Goal: Task Accomplishment & Management: Use online tool/utility

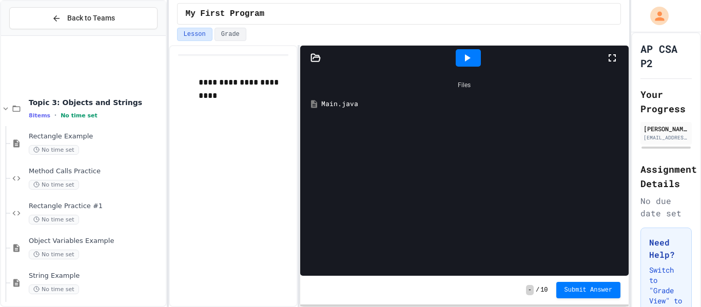
scroll to position [239, 0]
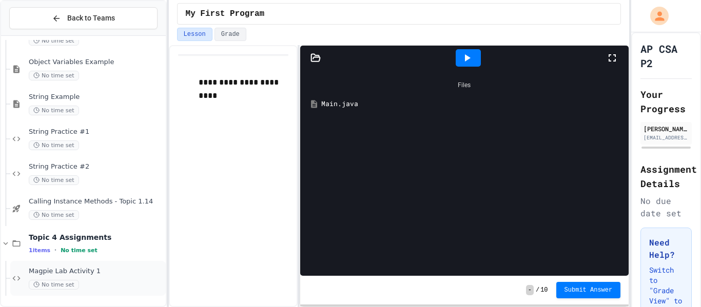
click at [95, 276] on div "Magpie Lab Activity 1 No time set" at bounding box center [96, 278] width 135 height 23
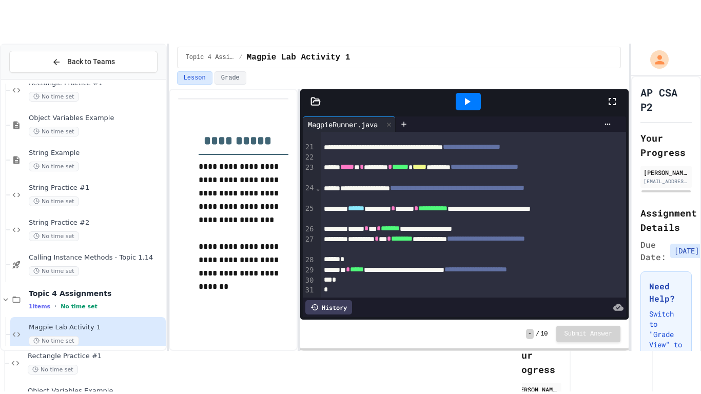
scroll to position [274, 0]
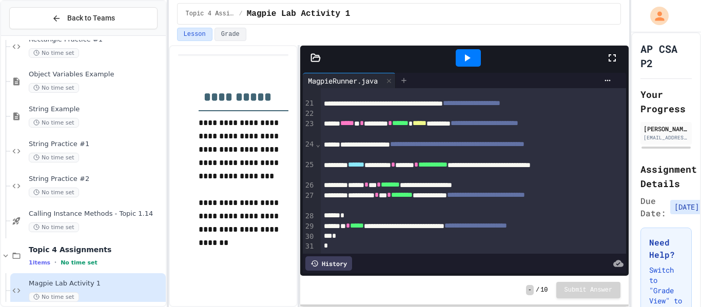
click at [401, 77] on div at bounding box center [404, 80] width 16 height 15
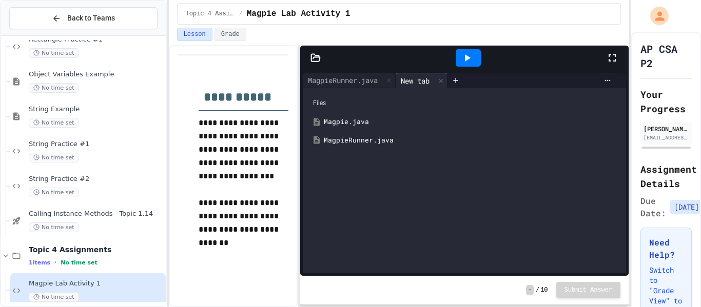
click at [349, 146] on div "MagpieRunner.java" at bounding box center [465, 140] width 314 height 18
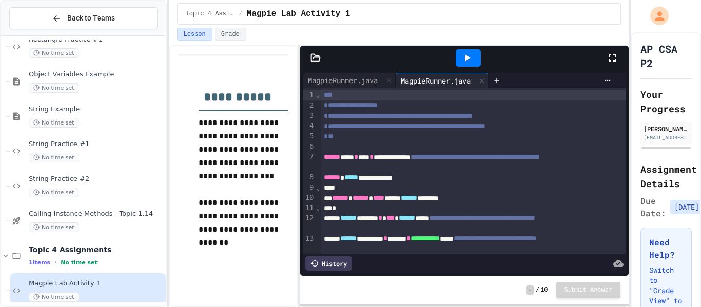
click at [318, 53] on icon at bounding box center [315, 58] width 10 height 10
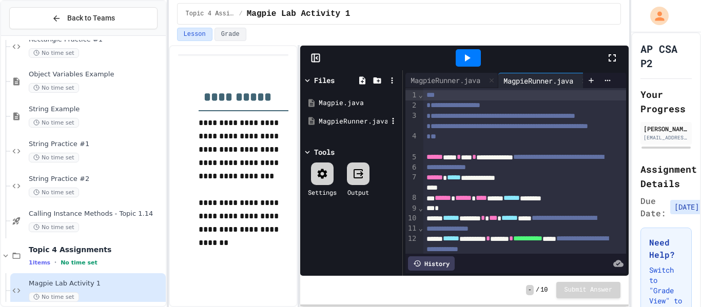
click at [357, 128] on div "MagpieRunner.java" at bounding box center [351, 121] width 97 height 18
click at [392, 125] on icon at bounding box center [392, 120] width 9 height 9
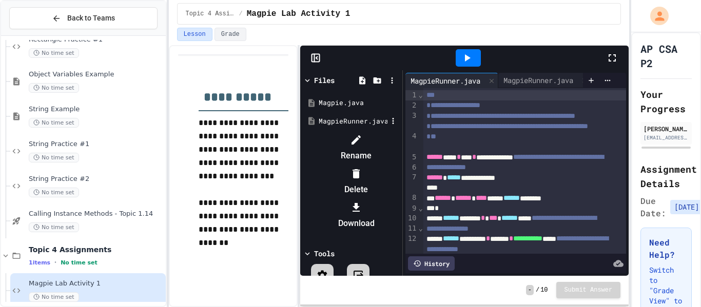
click at [362, 144] on icon at bounding box center [356, 140] width 12 height 12
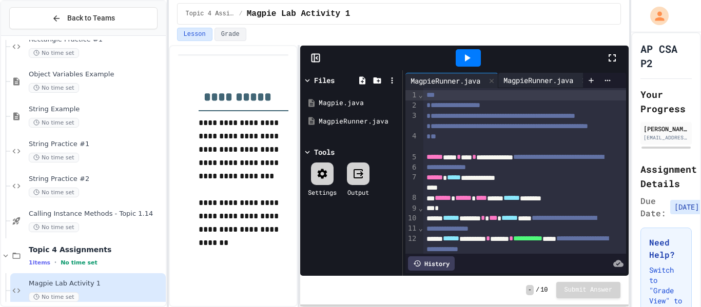
click at [552, 76] on div "MagpieRunner.java" at bounding box center [538, 80] width 80 height 11
click at [614, 60] on icon at bounding box center [612, 58] width 12 height 12
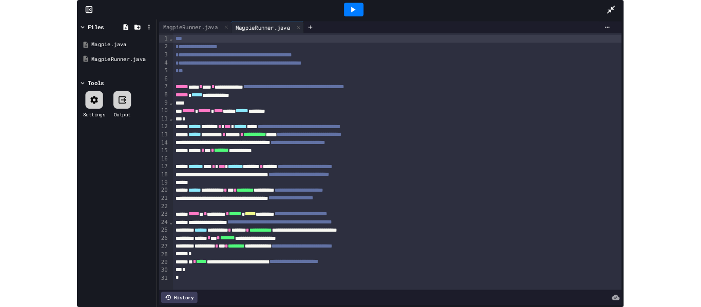
scroll to position [3, 0]
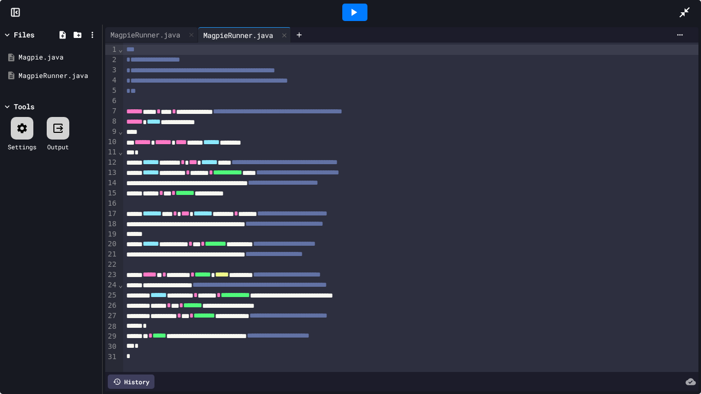
click at [683, 11] on icon at bounding box center [684, 12] width 12 height 12
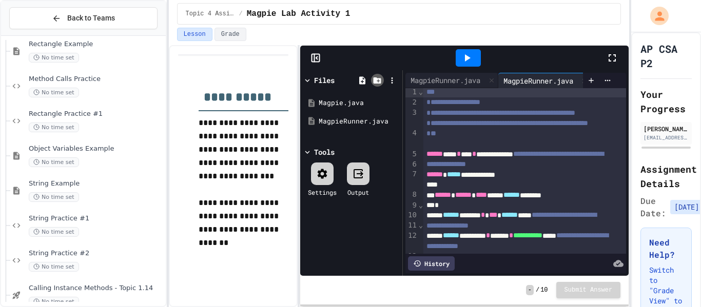
click at [376, 79] on icon at bounding box center [378, 80] width 8 height 6
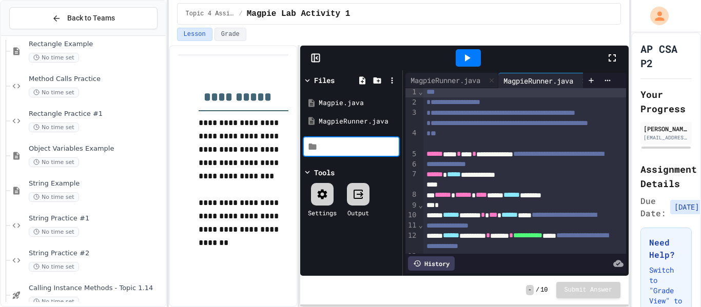
type input "*"
type input "**********"
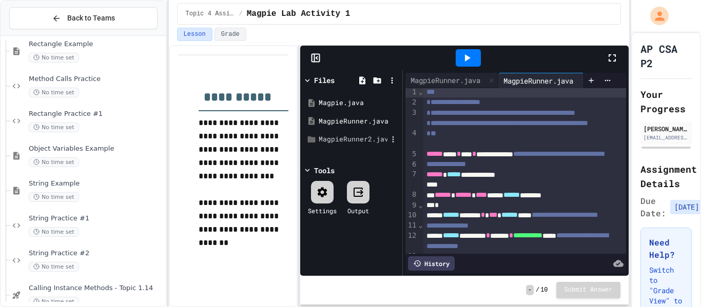
click at [355, 144] on div "MagpieRunner2.java" at bounding box center [351, 139] width 97 height 18
click at [603, 55] on div at bounding box center [469, 58] width 276 height 28
click at [329, 148] on div "MagpieRunner2.java" at bounding box center [351, 139] width 97 height 18
click at [603, 62] on div at bounding box center [469, 58] width 276 height 28
click at [614, 57] on icon at bounding box center [612, 58] width 12 height 12
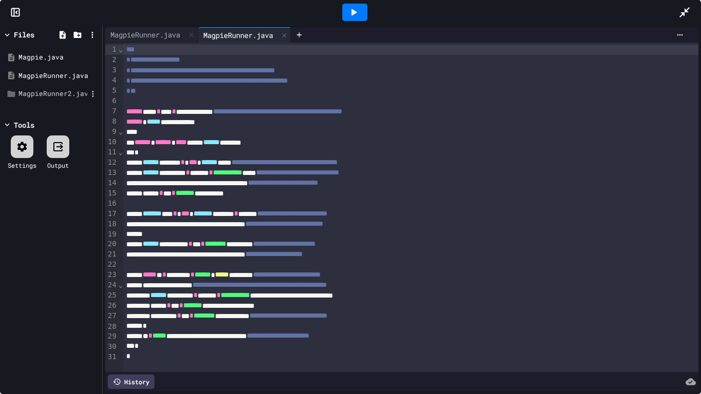
click at [44, 100] on div "MagpieRunner2.java" at bounding box center [51, 94] width 97 height 18
click at [90, 93] on icon at bounding box center [92, 93] width 9 height 9
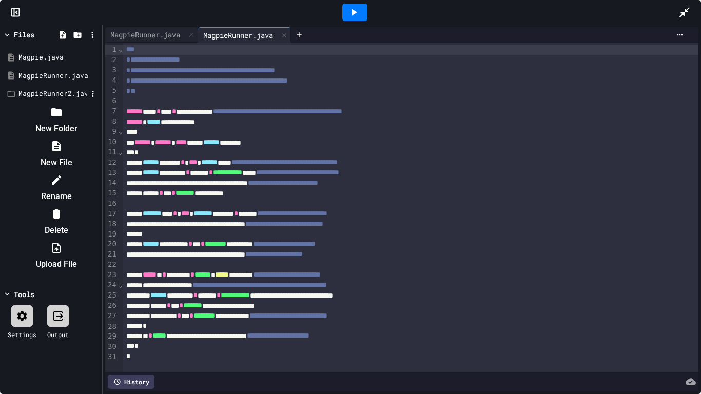
click at [100, 104] on div at bounding box center [51, 104] width 97 height 0
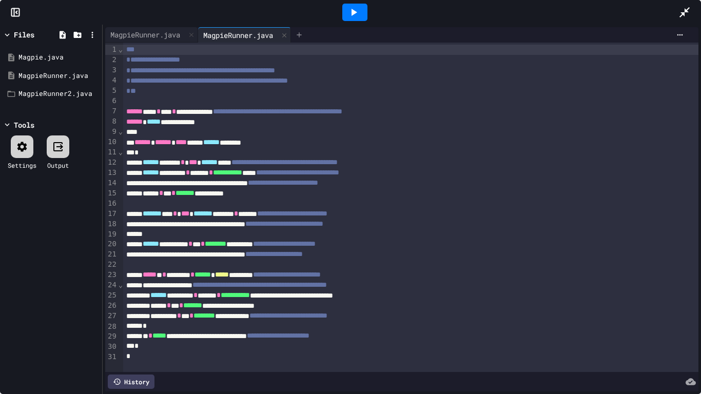
click at [303, 34] on icon at bounding box center [299, 35] width 8 height 8
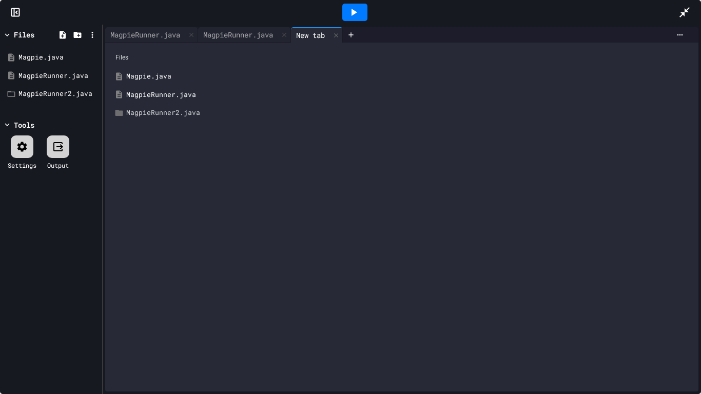
click at [169, 120] on div "MagpieRunner2.java" at bounding box center [401, 113] width 583 height 18
click at [103, 109] on div "MagpieRunner.java MagpieRunner.java New tab Files Magpie.java MagpieRunner.java…" at bounding box center [402, 209] width 598 height 369
click at [148, 111] on div "MagpieRunner2.java" at bounding box center [409, 113] width 566 height 10
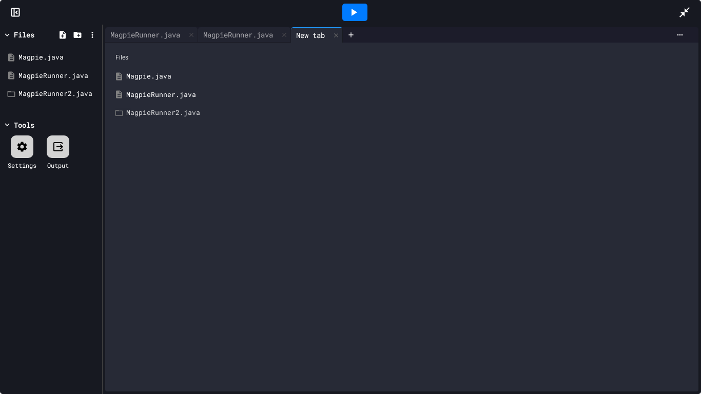
click at [148, 111] on div "MagpieRunner2.java" at bounding box center [409, 113] width 566 height 10
drag, startPoint x: 148, startPoint y: 111, endPoint x: 290, endPoint y: 22, distance: 168.1
click at [290, 22] on div "Files Magpie.java MagpieRunner.java MagpieRunner2.java Tools Settings Output Ma…" at bounding box center [350, 197] width 701 height 394
click at [181, 108] on div "MagpieRunner2.java" at bounding box center [409, 113] width 566 height 10
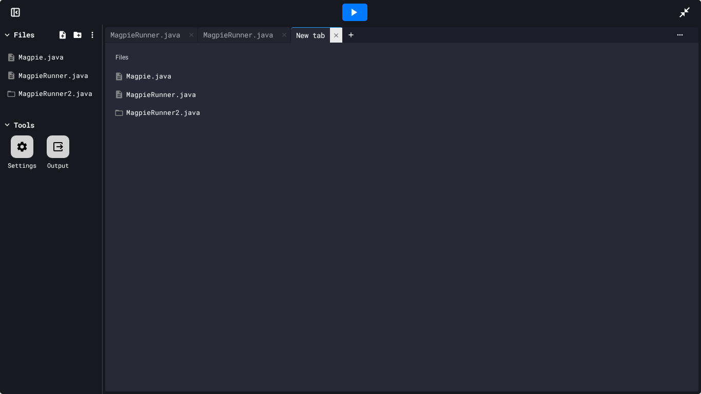
click at [340, 32] on icon at bounding box center [335, 35] width 7 height 7
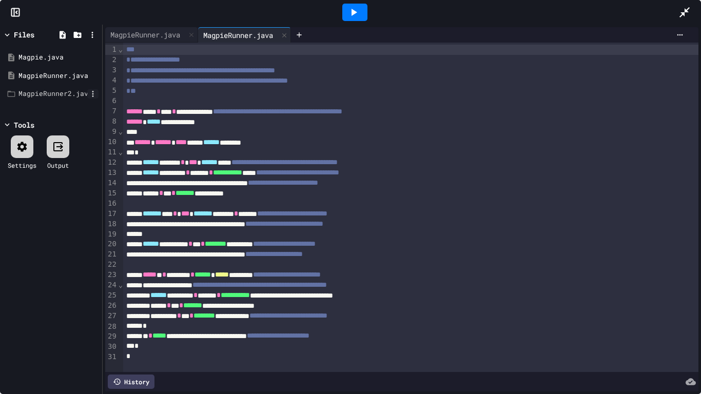
click at [96, 92] on icon at bounding box center [92, 93] width 9 height 9
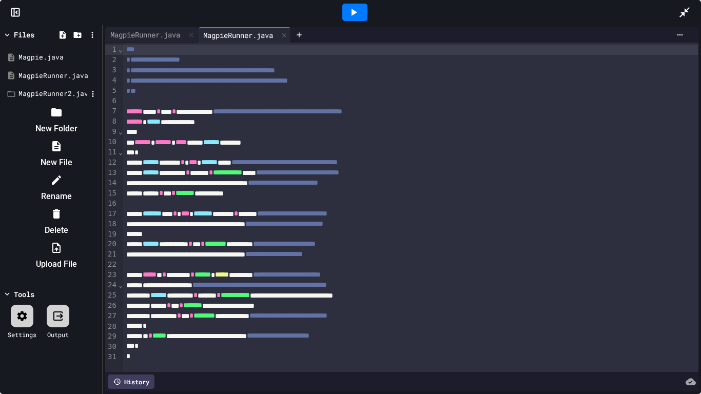
click at [100, 206] on div at bounding box center [56, 214] width 87 height 16
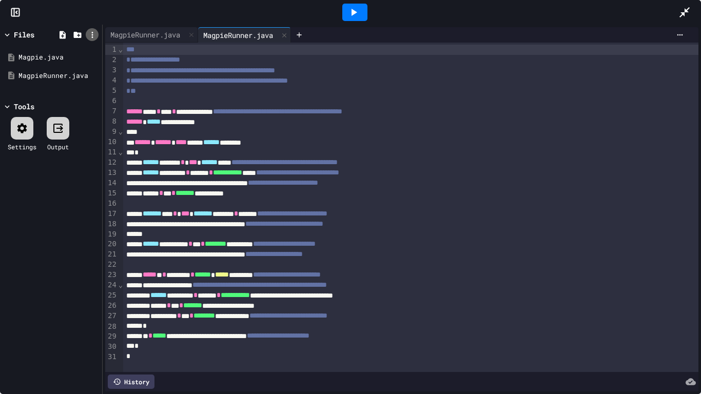
click at [95, 34] on icon at bounding box center [92, 34] width 9 height 9
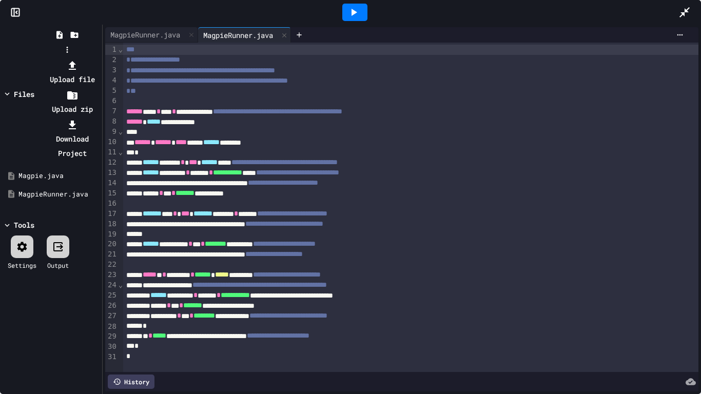
click at [100, 58] on div at bounding box center [66, 58] width 65 height 0
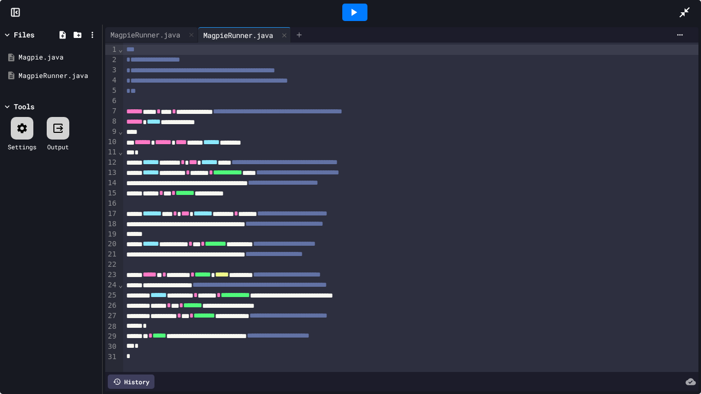
click at [303, 36] on icon at bounding box center [299, 35] width 8 height 8
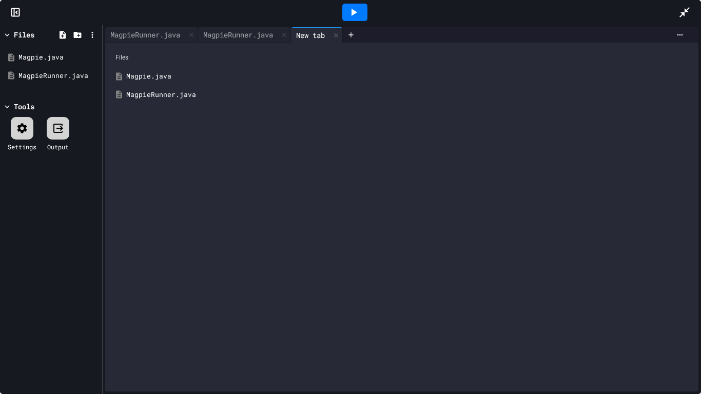
click at [686, 10] on icon at bounding box center [684, 12] width 10 height 10
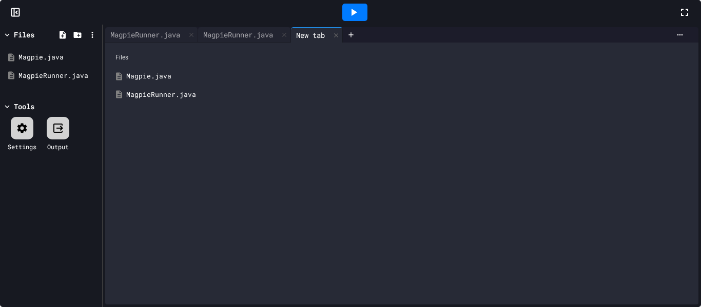
click at [31, 17] on div at bounding box center [15, 12] width 31 height 10
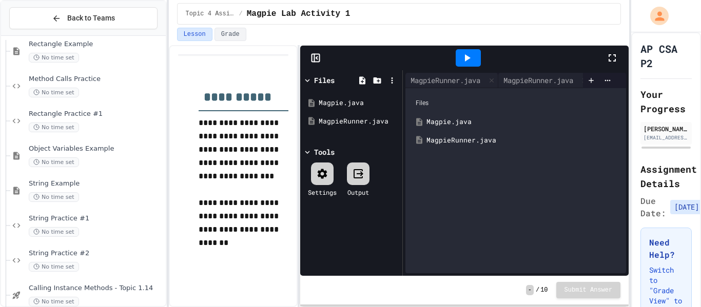
click at [309, 59] on div at bounding box center [315, 58] width 31 height 10
click at [358, 83] on icon at bounding box center [362, 80] width 9 height 9
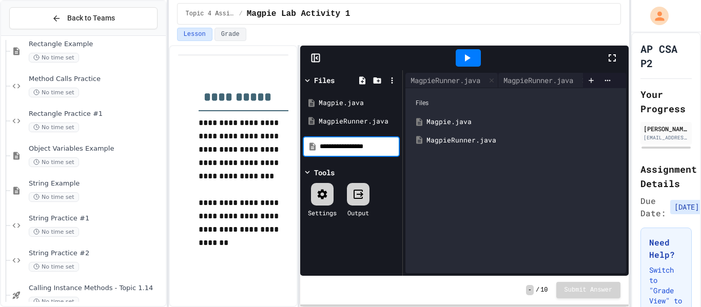
type input "**********"
click at [479, 203] on div "Files Magpie.java MagpieRunner.java" at bounding box center [515, 180] width 221 height 185
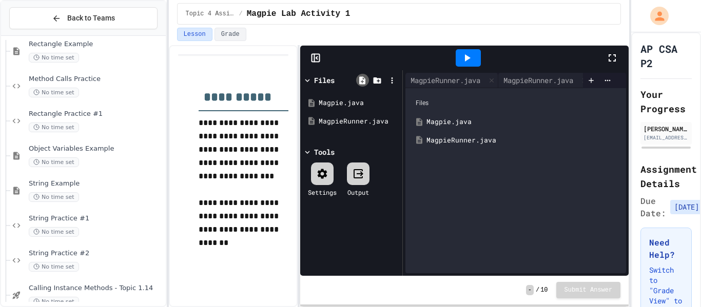
click at [360, 84] on icon at bounding box center [362, 80] width 6 height 8
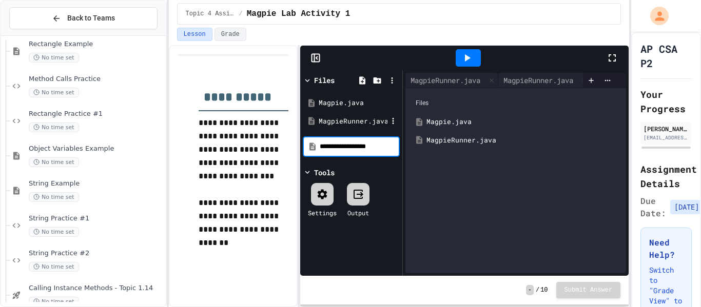
type input "**********"
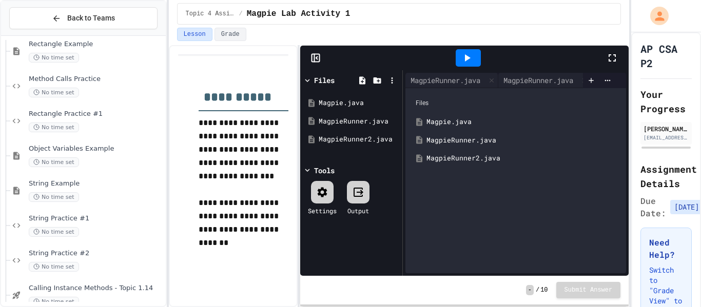
click at [464, 150] on div "MagpieRunner2.java" at bounding box center [515, 158] width 211 height 18
click at [369, 139] on div "MagpieRunner2.java" at bounding box center [353, 139] width 69 height 10
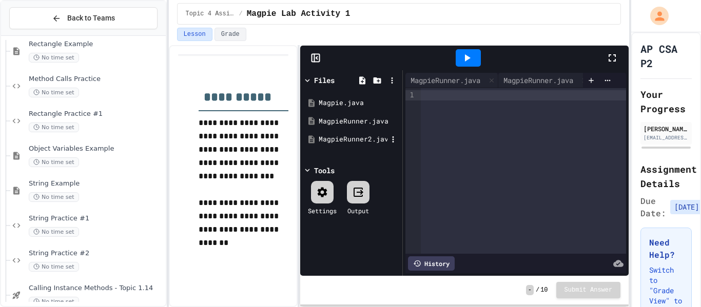
click at [337, 145] on div "MagpieRunner2.java" at bounding box center [351, 139] width 97 height 18
click at [395, 136] on icon at bounding box center [392, 139] width 9 height 9
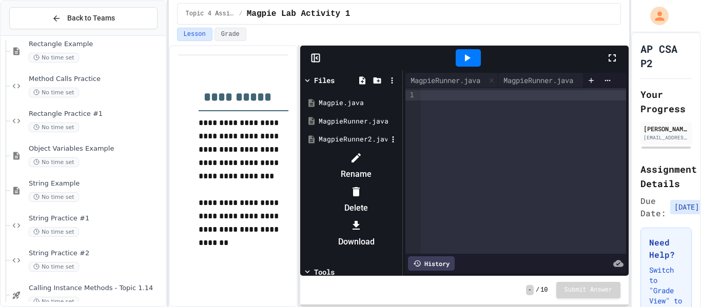
click at [400, 164] on li "Rename" at bounding box center [356, 166] width 87 height 33
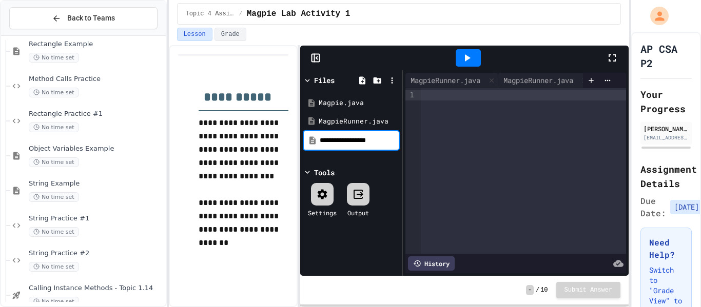
click at [368, 141] on input "**********" at bounding box center [359, 140] width 78 height 10
type input "**********"
click at [468, 221] on div at bounding box center [523, 171] width 205 height 166
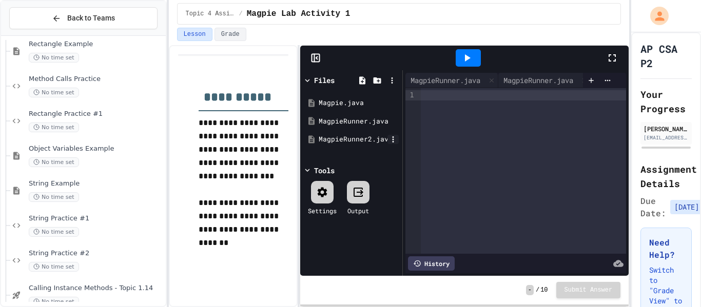
click at [393, 141] on icon at bounding box center [393, 139] width 2 height 6
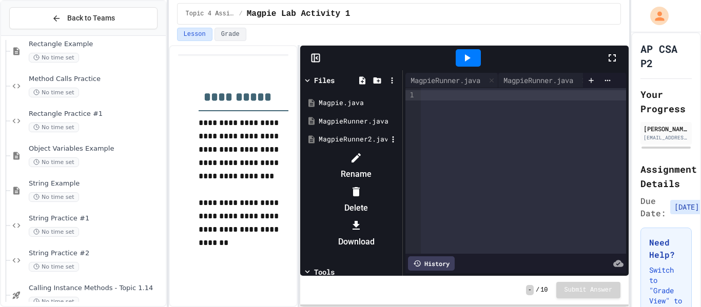
click at [400, 164] on li "Rename" at bounding box center [356, 166] width 87 height 33
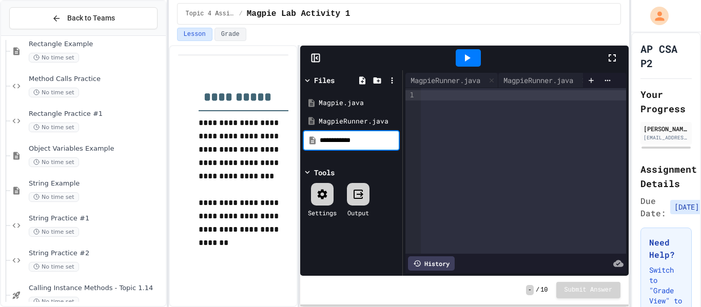
type input "**********"
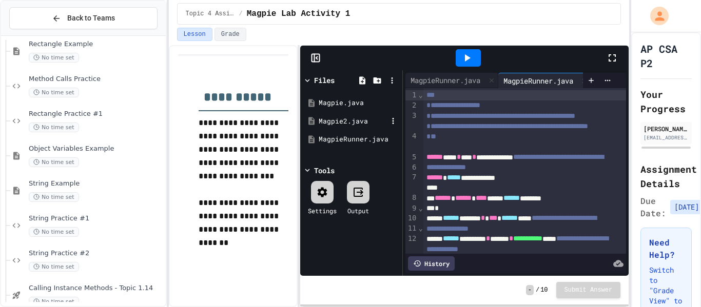
click at [357, 124] on div "Magpie2.java" at bounding box center [353, 121] width 69 height 10
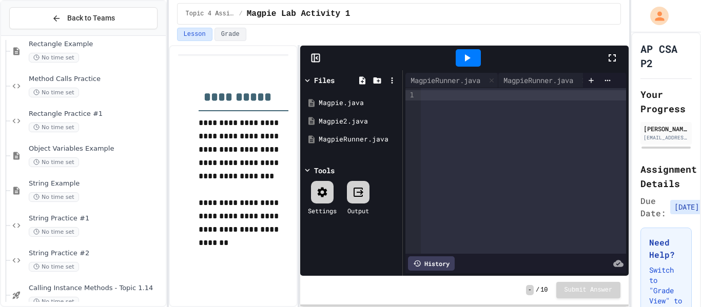
click at [423, 98] on div at bounding box center [523, 95] width 205 height 10
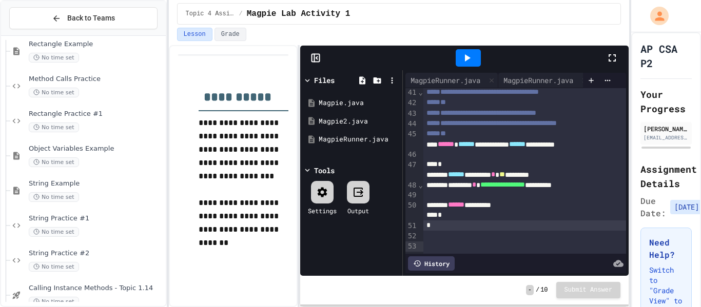
scroll to position [0, 0]
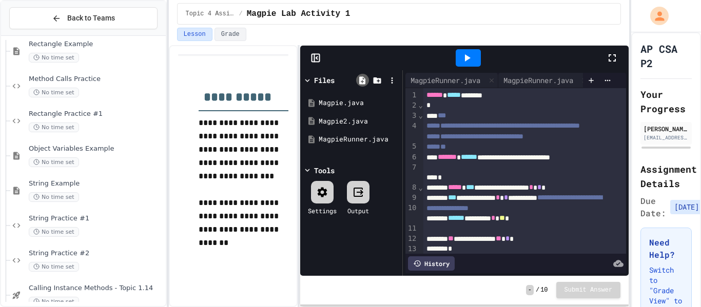
click at [365, 77] on icon at bounding box center [362, 80] width 9 height 9
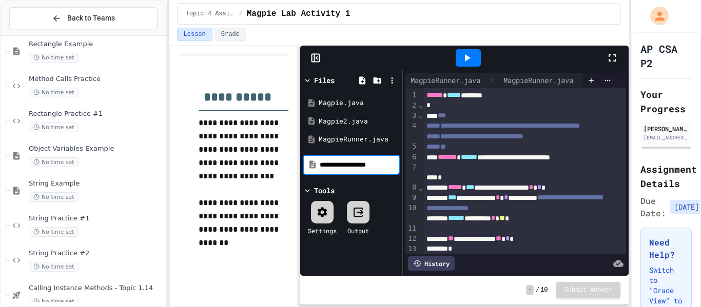
type input "**********"
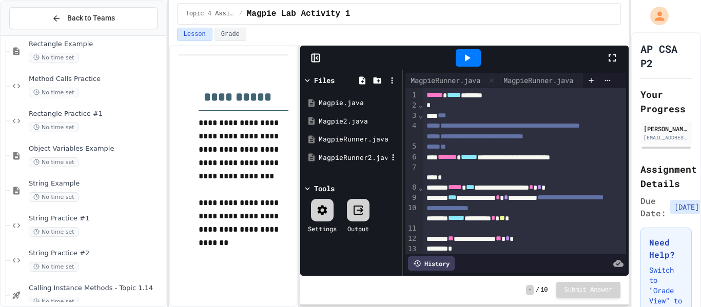
click at [352, 158] on div "MagpieRunner2.java" at bounding box center [353, 158] width 69 height 10
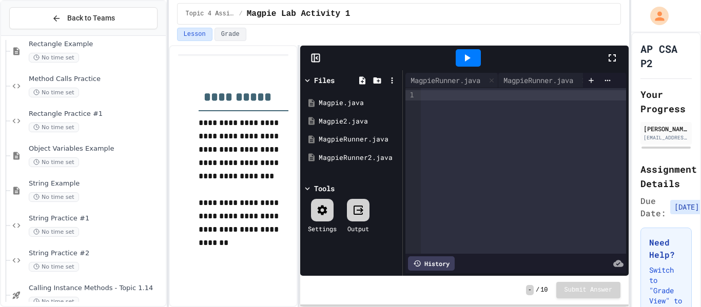
click at [521, 110] on div at bounding box center [523, 171] width 205 height 166
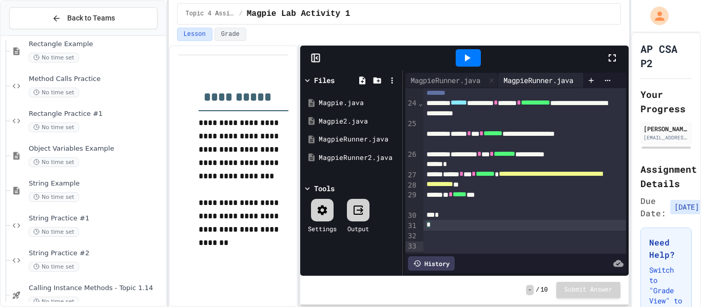
click at [524, 79] on div "MagpieRunner.java" at bounding box center [538, 80] width 80 height 11
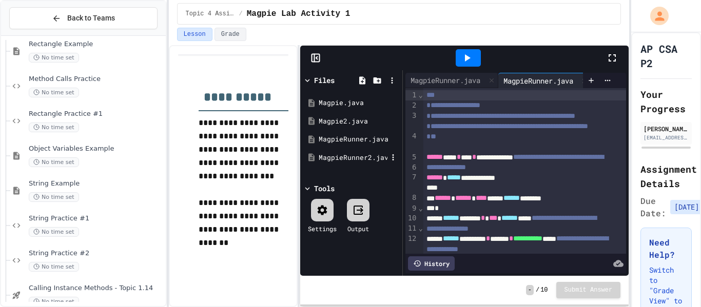
click at [350, 153] on div "MagpieRunner2.java" at bounding box center [353, 158] width 69 height 10
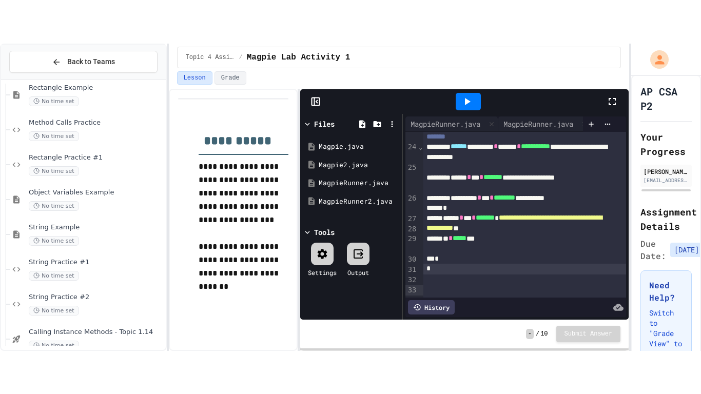
scroll to position [373, 0]
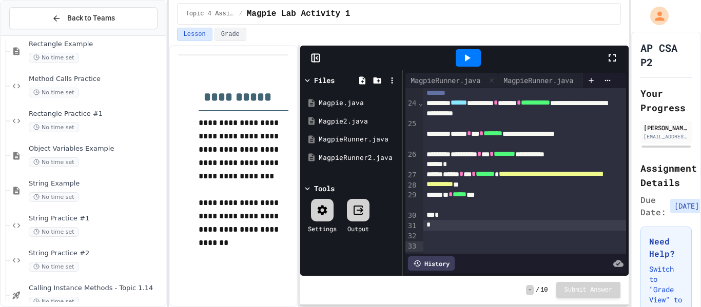
click at [615, 56] on icon at bounding box center [612, 57] width 7 height 7
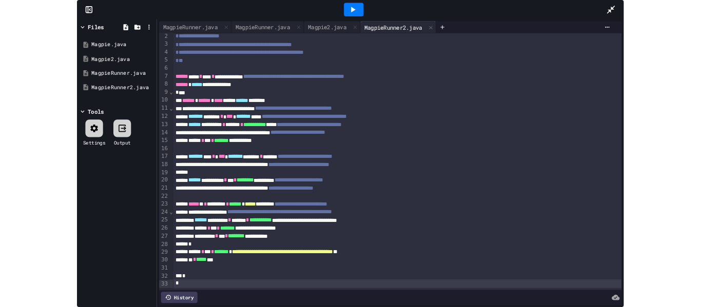
scroll to position [0, 0]
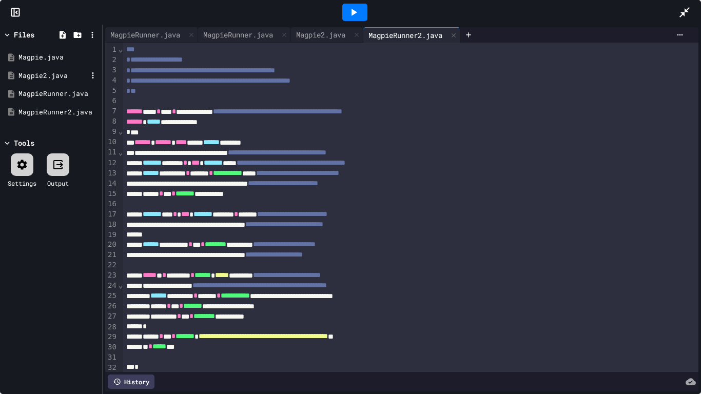
click at [36, 82] on div "Magpie2.java" at bounding box center [51, 76] width 97 height 18
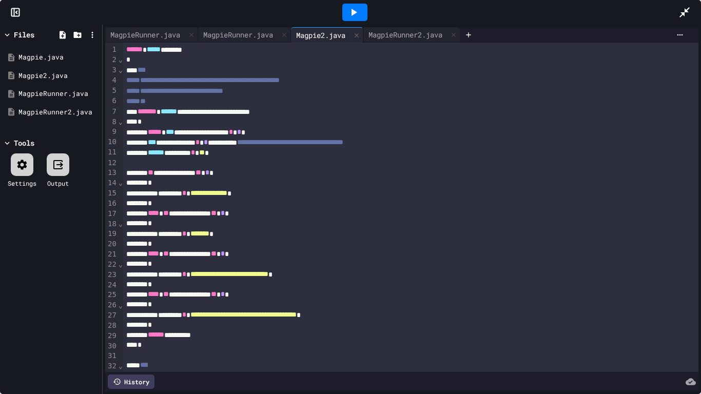
click at [356, 16] on icon at bounding box center [353, 12] width 12 height 12
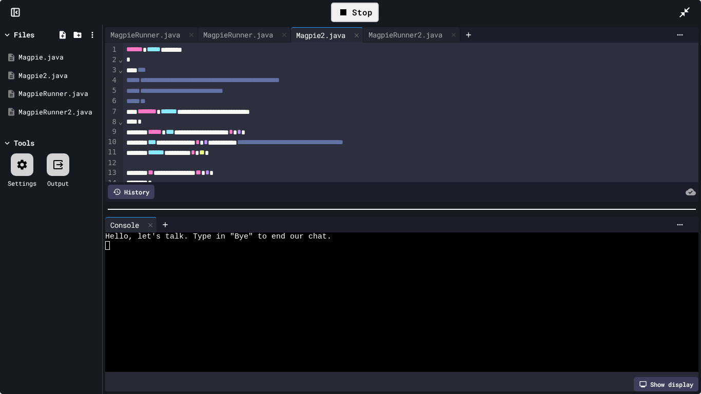
click at [699, 2] on div at bounding box center [689, 12] width 23 height 30
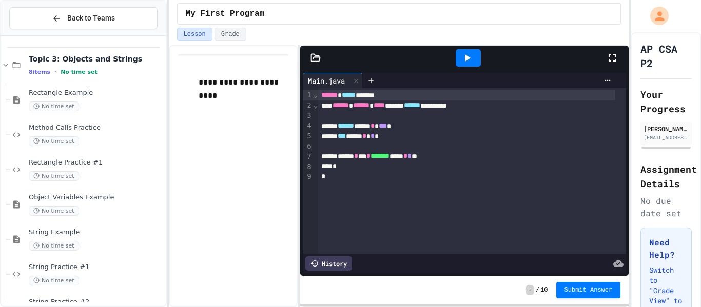
scroll to position [239, 0]
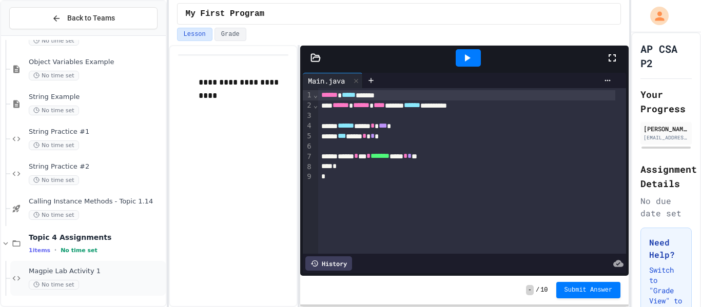
click at [71, 280] on span "No time set" at bounding box center [54, 285] width 50 height 10
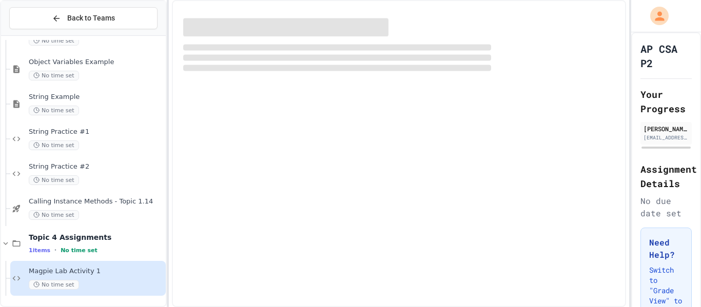
scroll to position [226, 0]
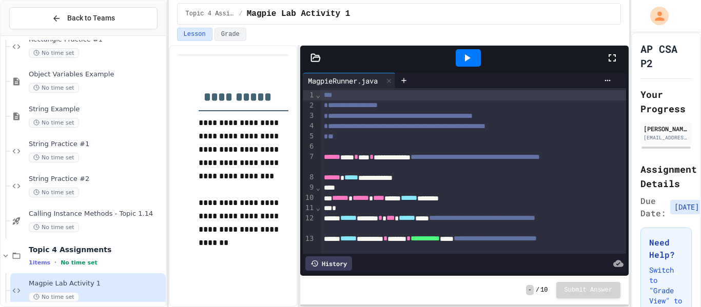
click at [607, 133] on div "**" at bounding box center [473, 137] width 305 height 10
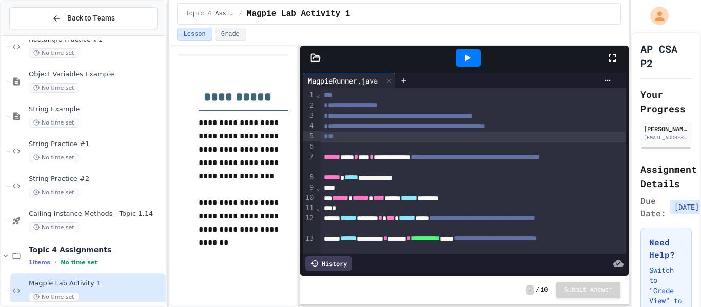
scroll to position [27, 0]
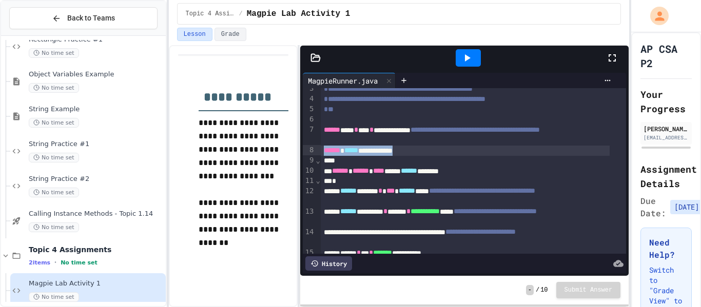
drag, startPoint x: 610, startPoint y: 130, endPoint x: 613, endPoint y: 156, distance: 26.3
click at [613, 156] on div "**********" at bounding box center [465, 171] width 324 height 166
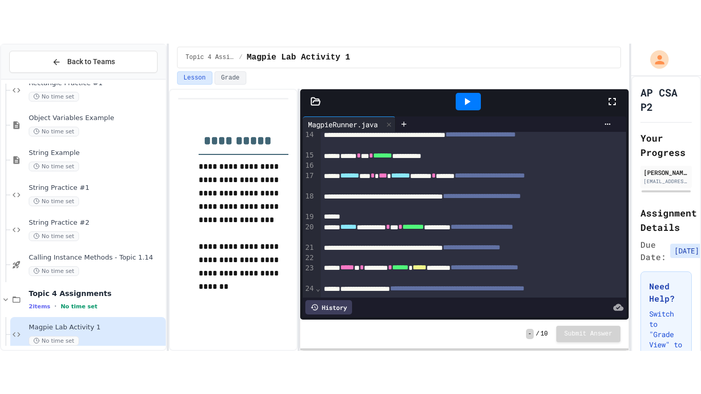
scroll to position [170, 0]
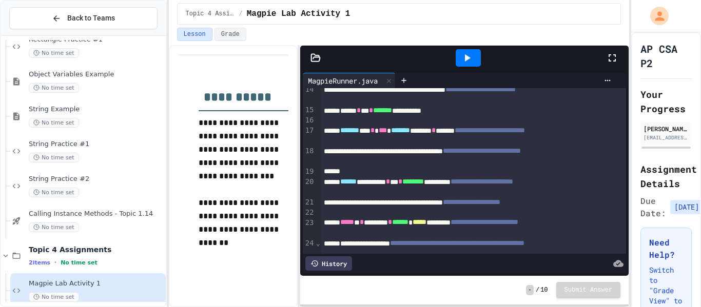
click at [609, 68] on div at bounding box center [617, 58] width 23 height 28
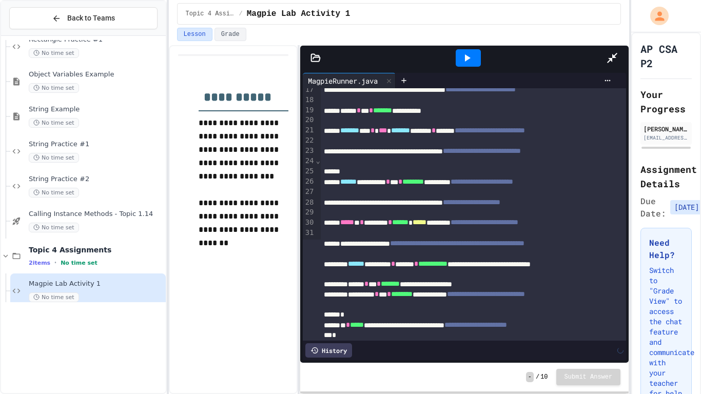
scroll to position [3, 0]
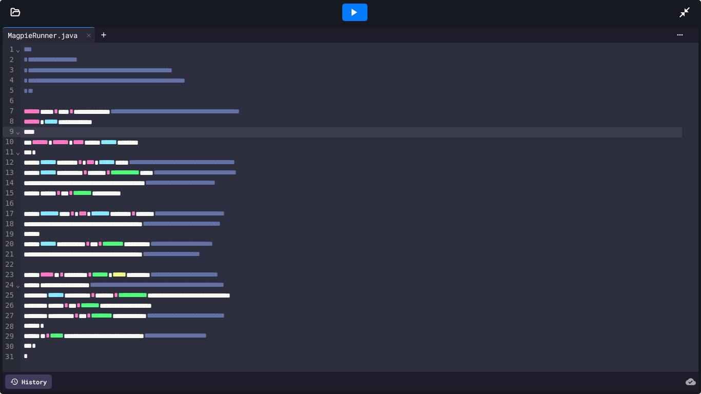
click at [691, 10] on div at bounding box center [689, 12] width 23 height 28
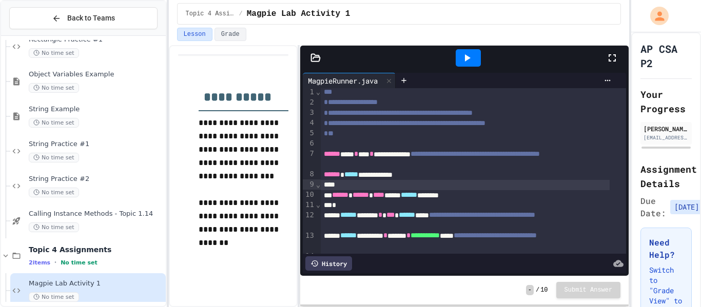
click at [317, 65] on div at bounding box center [464, 58] width 329 height 25
click at [314, 55] on icon at bounding box center [315, 57] width 9 height 7
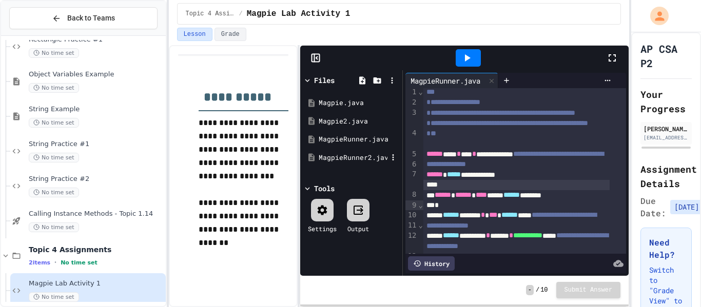
click at [347, 155] on div "MagpieRunner2.java" at bounding box center [353, 158] width 69 height 10
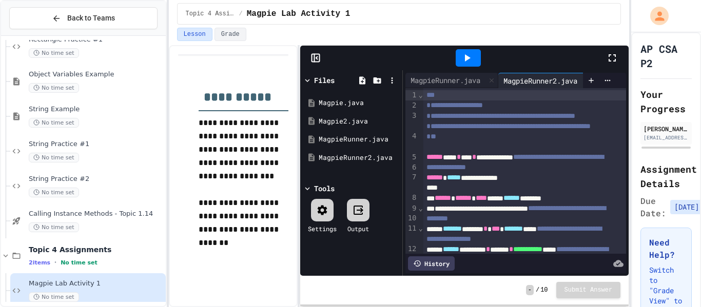
click at [611, 60] on icon at bounding box center [612, 58] width 12 height 12
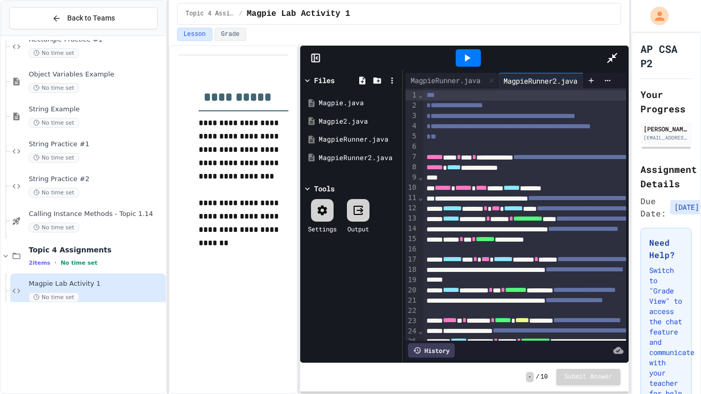
scroll to position [187, 0]
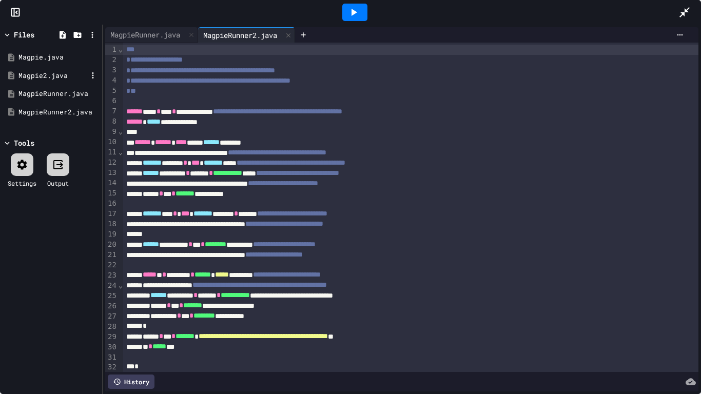
click at [51, 73] on div "Magpie2.java" at bounding box center [52, 76] width 69 height 10
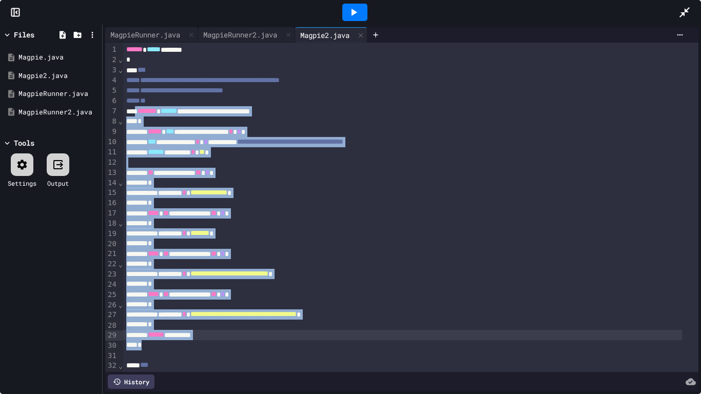
drag, startPoint x: 140, startPoint y: 111, endPoint x: 362, endPoint y: 345, distance: 322.7
click at [362, 307] on div "**********" at bounding box center [410, 315] width 575 height 545
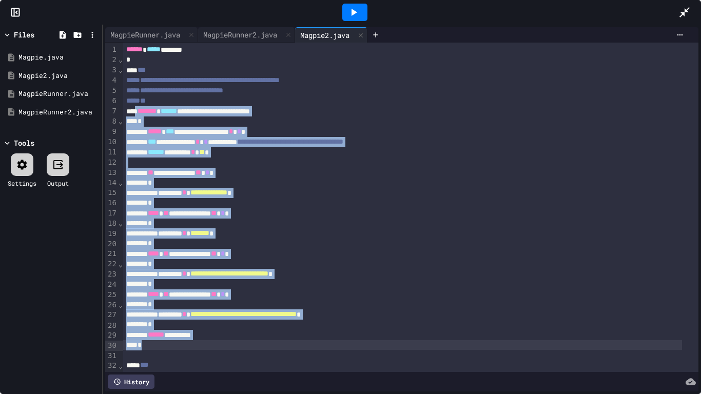
copy div "**"
click at [687, 9] on icon at bounding box center [684, 12] width 10 height 10
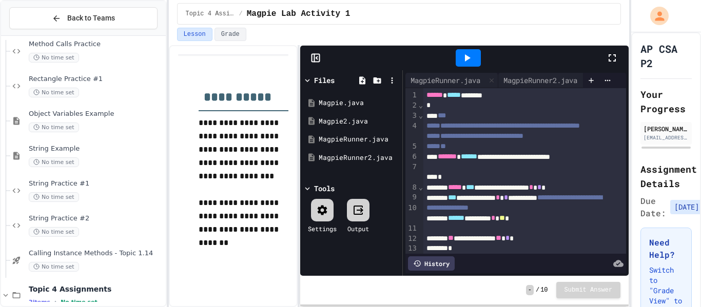
click at [605, 54] on div at bounding box center [469, 58] width 276 height 28
click at [369, 139] on div "MagpieRunner.java" at bounding box center [353, 139] width 69 height 10
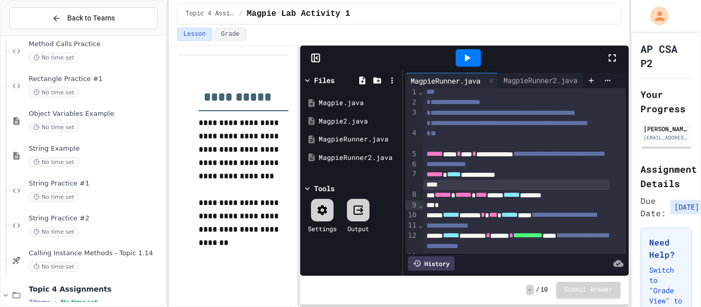
click at [613, 62] on icon at bounding box center [612, 58] width 12 height 12
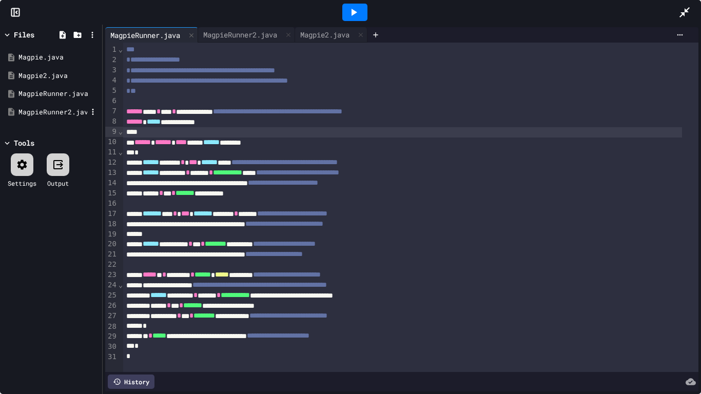
click at [25, 111] on div "MagpieRunner2.java" at bounding box center [52, 112] width 69 height 10
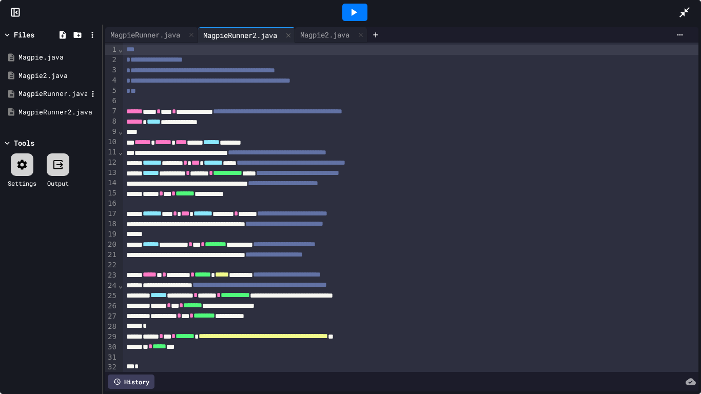
click at [36, 99] on div "MagpieRunner.java" at bounding box center [51, 94] width 97 height 18
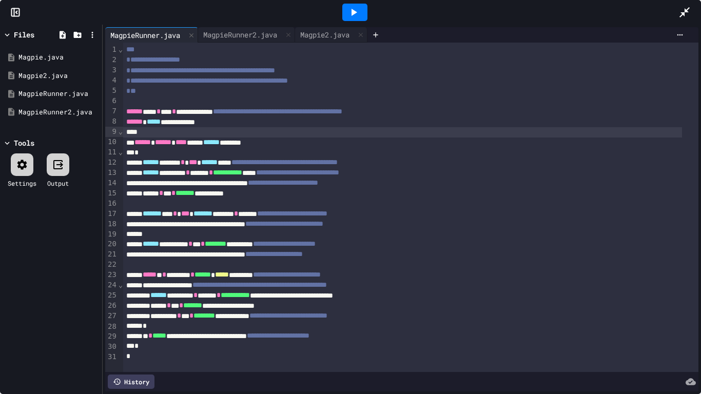
click at [682, 12] on icon at bounding box center [684, 12] width 12 height 12
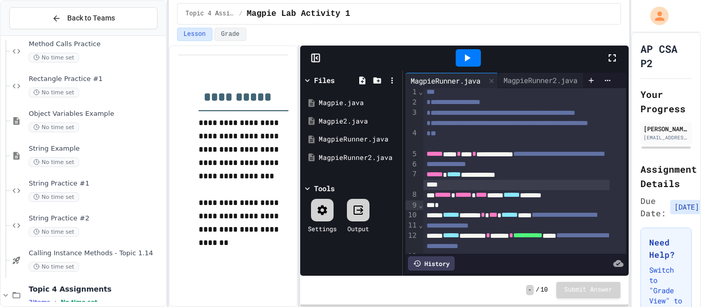
click at [621, 58] on div at bounding box center [617, 58] width 23 height 28
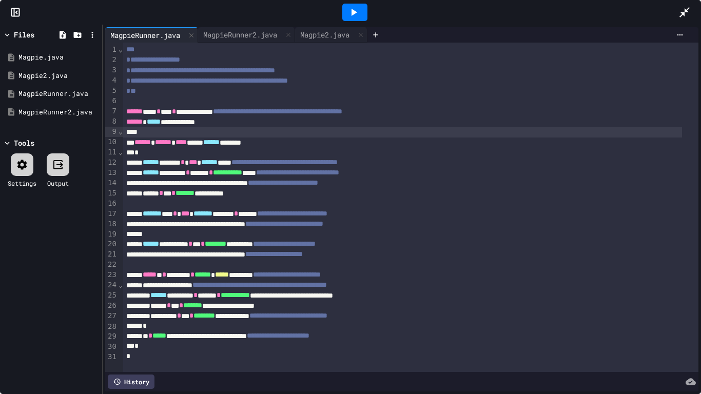
scroll to position [3, 0]
click at [30, 107] on div "MagpieRunner2.java" at bounding box center [52, 112] width 69 height 10
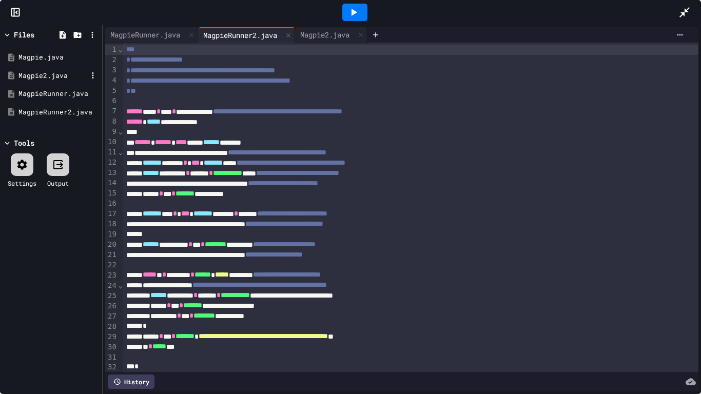
click at [45, 76] on div "Magpie2.java" at bounding box center [52, 76] width 69 height 10
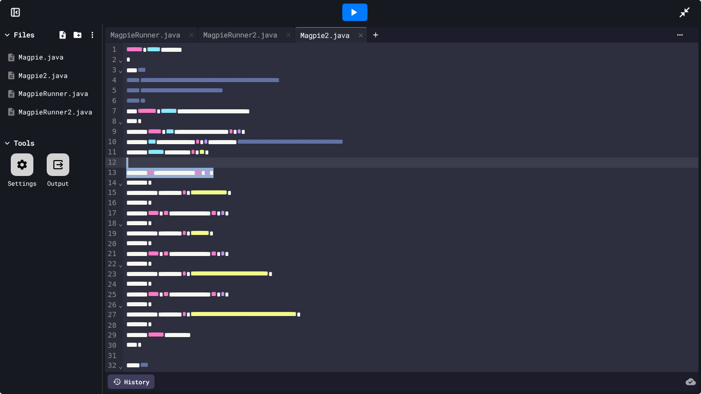
drag, startPoint x: 681, startPoint y: 149, endPoint x: 686, endPoint y: 171, distance: 23.2
click at [686, 171] on div "**********" at bounding box center [401, 207] width 593 height 329
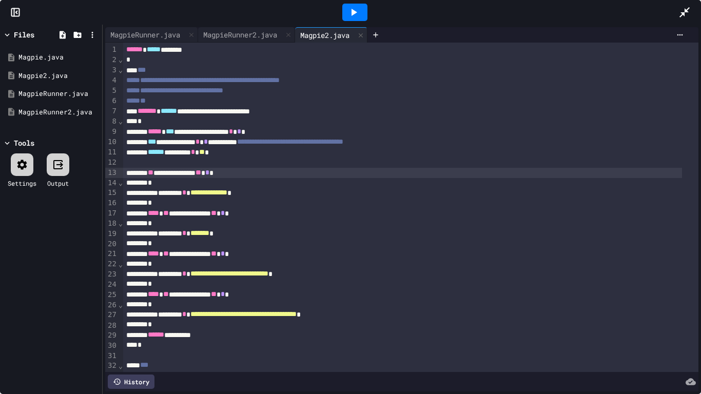
click at [700, 0] on div at bounding box center [689, 12] width 23 height 28
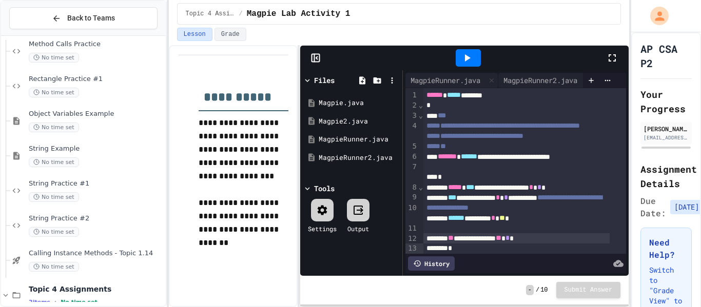
click at [609, 57] on icon at bounding box center [612, 58] width 12 height 12
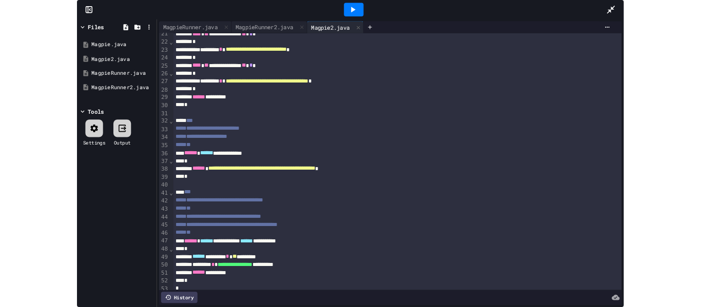
scroll to position [0, 0]
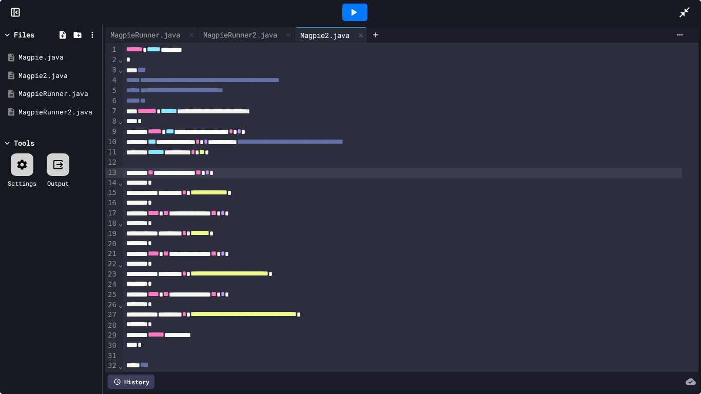
click at [696, 4] on div at bounding box center [689, 12] width 23 height 28
